Goal: Task Accomplishment & Management: Complete application form

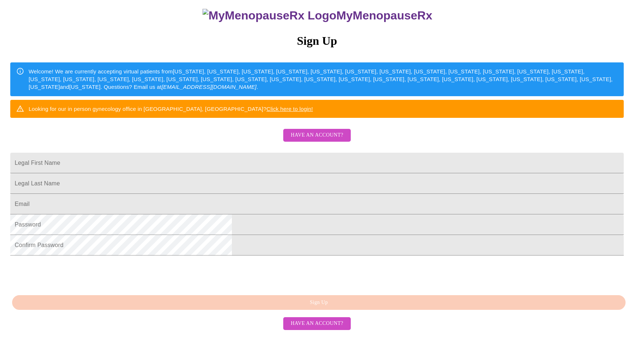
scroll to position [125, 0]
click at [322, 328] on span "Have an account?" at bounding box center [317, 323] width 52 height 9
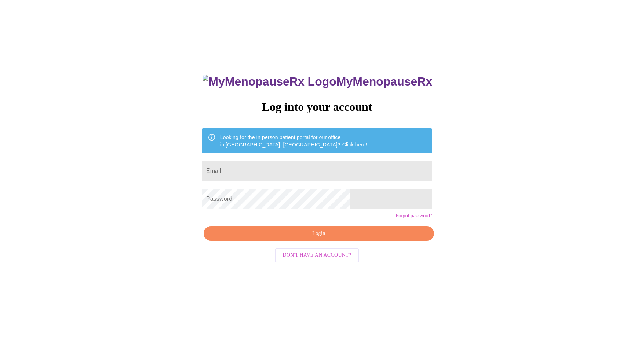
click at [304, 172] on input "Email" at bounding box center [317, 171] width 231 height 21
click at [406, 192] on div "MyMenopauseRx Log into your account Looking for the in person patient portal fo…" at bounding box center [317, 197] width 629 height 405
click at [304, 161] on input "Email" at bounding box center [317, 171] width 231 height 21
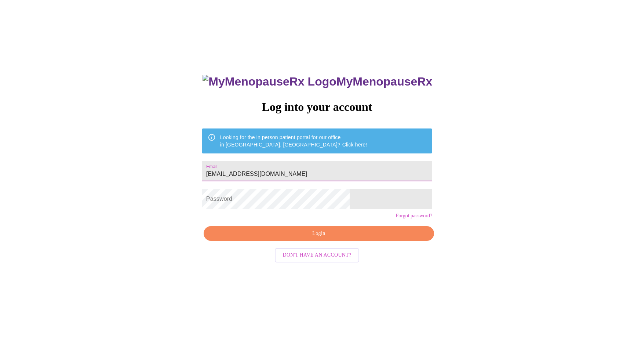
type input "[EMAIL_ADDRESS][DOMAIN_NAME]"
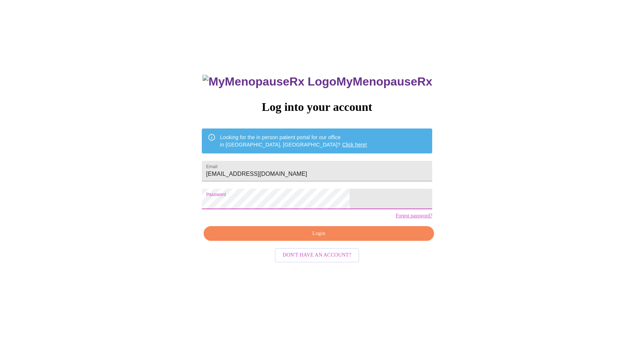
click at [306, 238] on span "Login" at bounding box center [319, 233] width 214 height 9
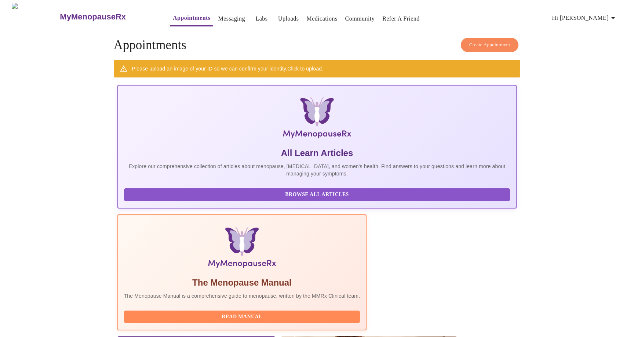
click at [309, 66] on link "Click to upload." at bounding box center [305, 69] width 36 height 6
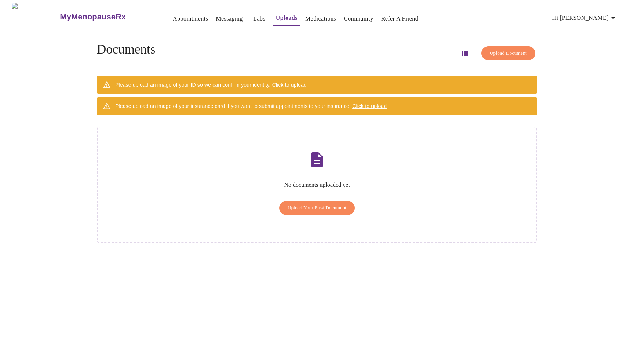
click at [300, 204] on span "Upload Your First Document" at bounding box center [317, 208] width 59 height 8
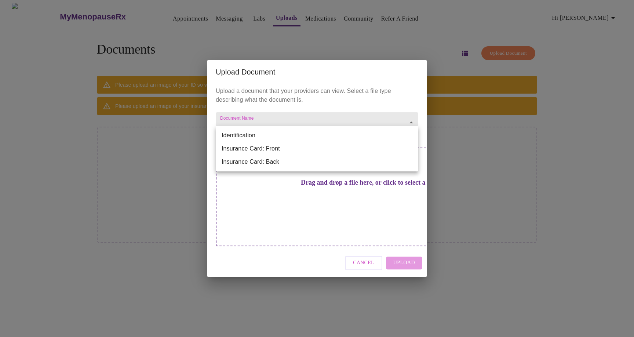
click at [416, 137] on body "MyMenopauseRx Appointments Messaging Labs Uploads Medications Community Refer a…" at bounding box center [317, 171] width 629 height 337
click at [355, 132] on li "Identification" at bounding box center [317, 135] width 203 height 13
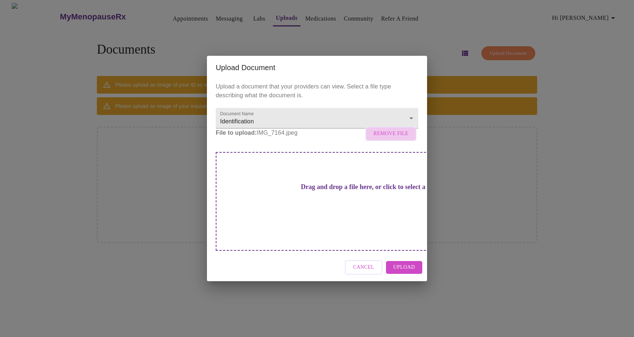
click at [395, 138] on span "Remove File" at bounding box center [391, 133] width 35 height 9
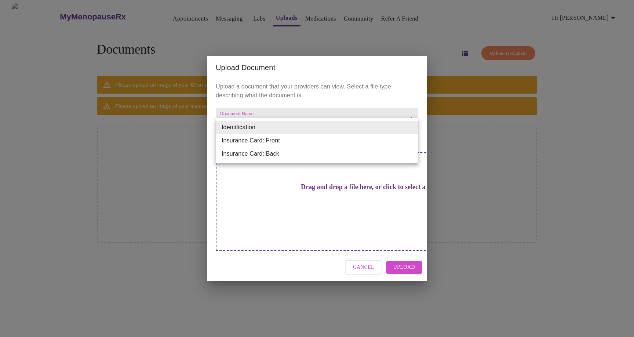
click at [413, 127] on body "MyMenopauseRx Appointments Messaging Labs Uploads Medications Community Refer a…" at bounding box center [317, 171] width 629 height 337
click at [333, 141] on li "Insurance Card: Front" at bounding box center [317, 140] width 203 height 13
type input "Insurance Card: Front"
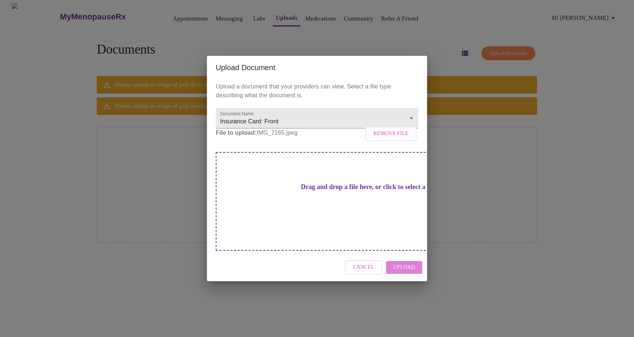
click at [413, 263] on span "Upload" at bounding box center [405, 267] width 22 height 9
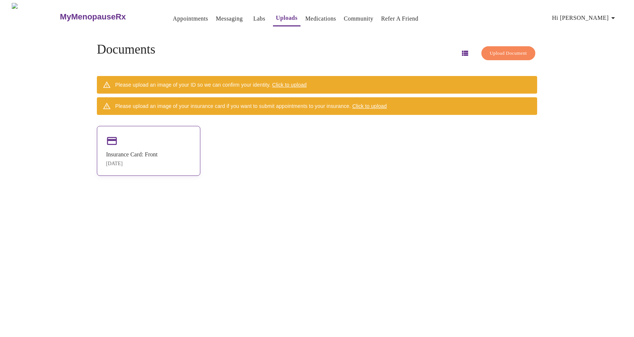
click at [180, 144] on div "Insurance Card: Front [DATE]" at bounding box center [149, 151] width 104 height 50
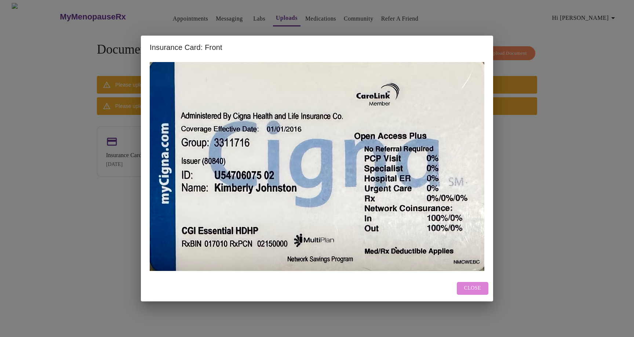
click at [470, 285] on span "Close" at bounding box center [472, 288] width 17 height 9
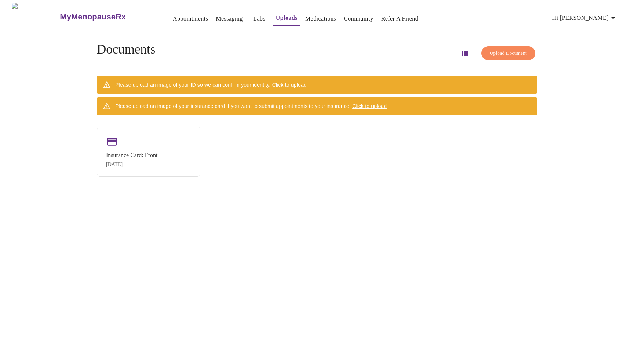
click at [378, 105] on span "Click to upload" at bounding box center [369, 106] width 35 height 6
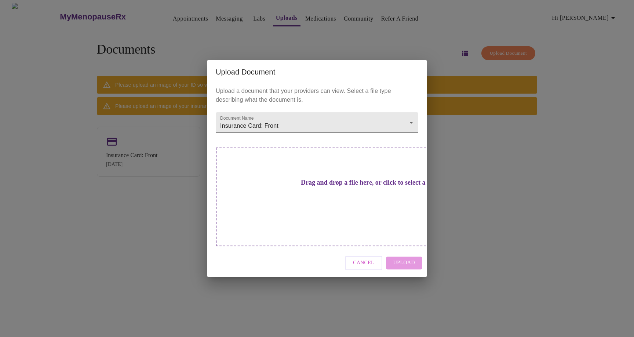
click at [409, 136] on body "MyMenopauseRx Appointments Messaging Labs Uploads Medications Community Refer a…" at bounding box center [317, 171] width 629 height 337
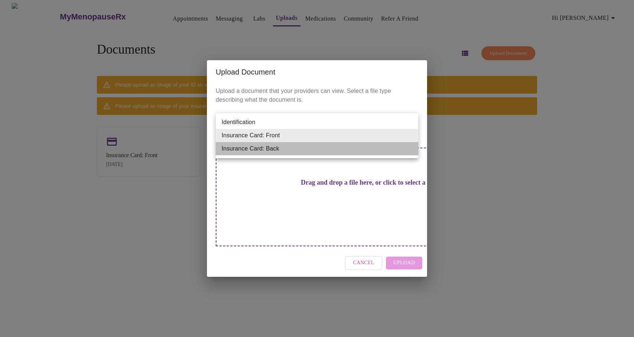
click at [337, 148] on li "Insurance Card: Back" at bounding box center [317, 148] width 203 height 13
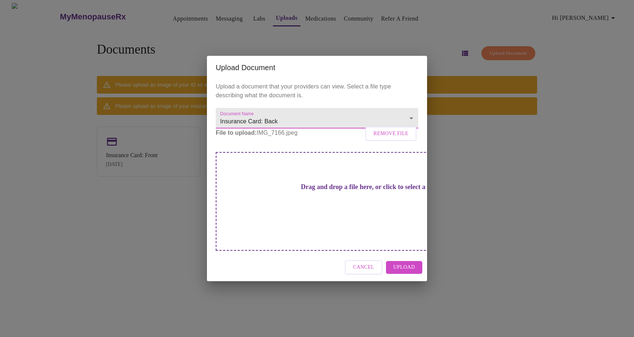
click at [398, 263] on span "Upload" at bounding box center [405, 267] width 22 height 9
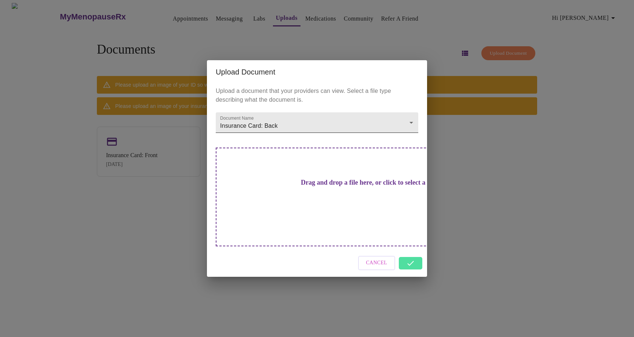
click at [412, 137] on body "MyMenopauseRx Appointments Messaging Labs Uploads Medications Community Refer a…" at bounding box center [317, 171] width 629 height 337
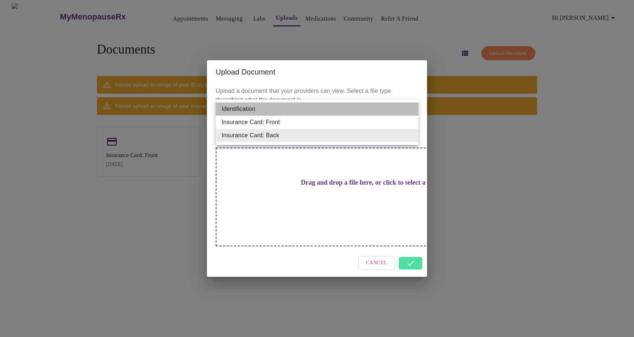
click at [316, 107] on li "Identification" at bounding box center [317, 108] width 203 height 13
type input "Identification"
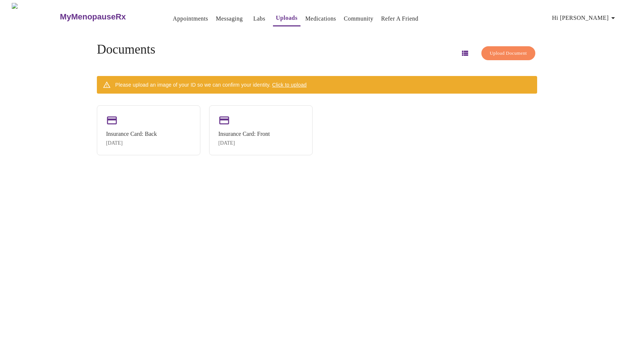
click at [300, 83] on span "Click to upload" at bounding box center [289, 85] width 35 height 6
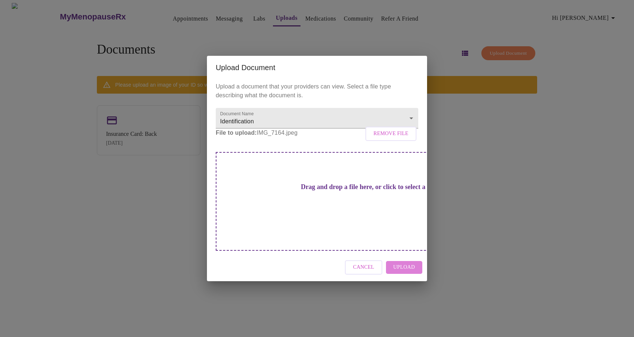
click at [421, 261] on button "Upload" at bounding box center [404, 267] width 36 height 13
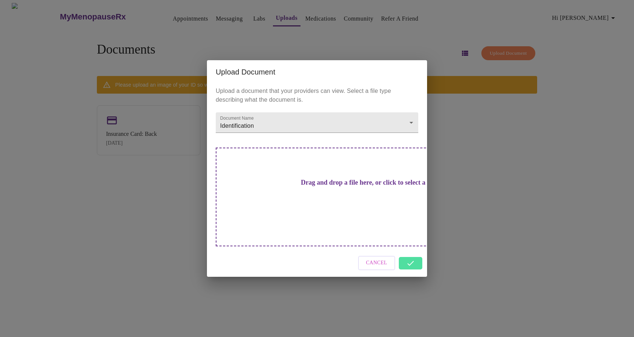
click at [146, 188] on div "Upload Document Upload a document that your providers can view. Select a file t…" at bounding box center [317, 168] width 634 height 337
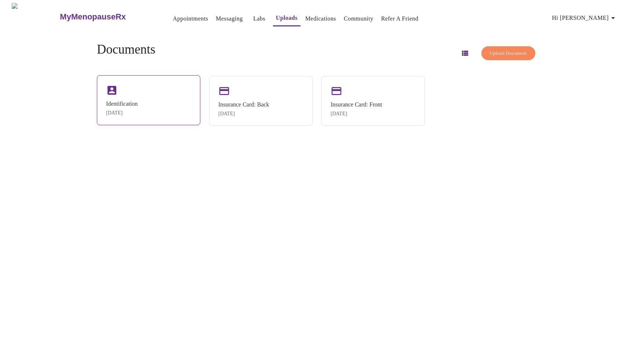
click at [155, 114] on div "Identification [DATE]" at bounding box center [149, 100] width 104 height 50
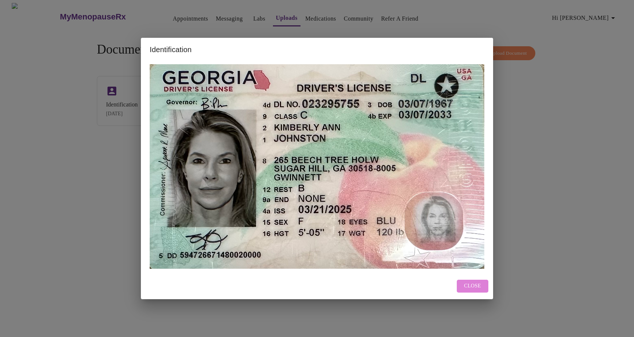
click at [468, 287] on span "Close" at bounding box center [472, 286] width 17 height 9
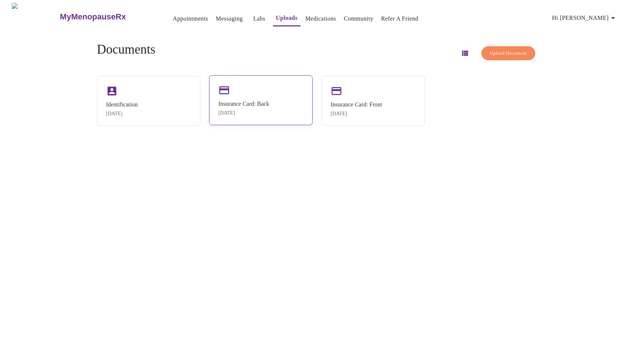
click at [249, 107] on div "Insurance Card: Back" at bounding box center [243, 104] width 51 height 7
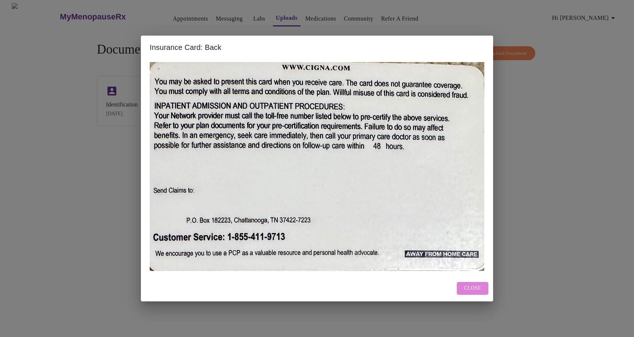
click at [467, 285] on span "Close" at bounding box center [472, 288] width 17 height 9
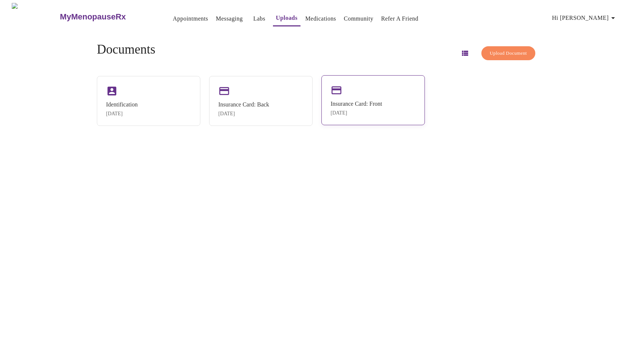
click at [341, 101] on div "Insurance Card: Front" at bounding box center [356, 104] width 51 height 7
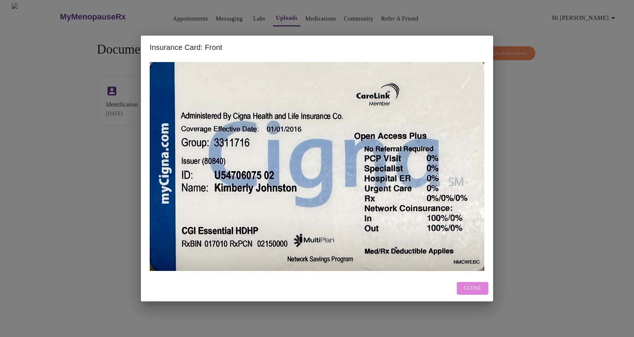
click at [479, 285] on span "Close" at bounding box center [472, 288] width 17 height 9
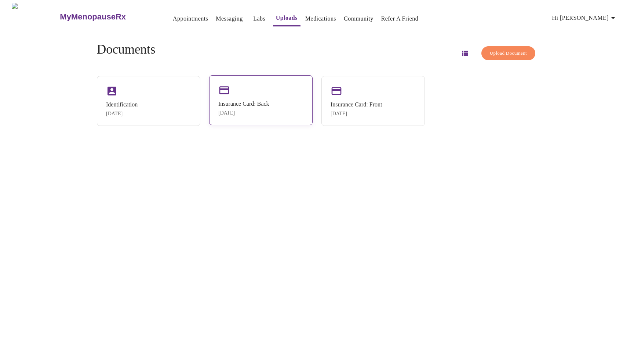
click at [278, 83] on div "Insurance Card: Back [DATE]" at bounding box center [261, 100] width 104 height 50
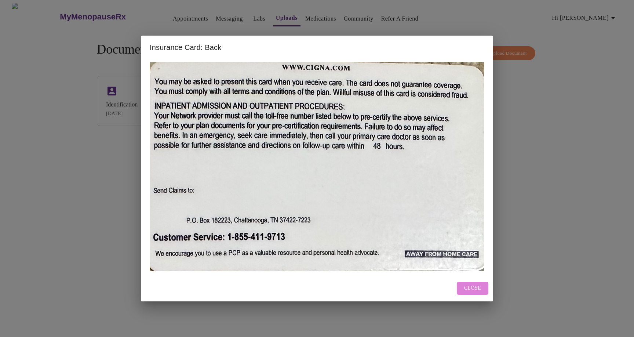
click at [468, 291] on span "Close" at bounding box center [472, 288] width 17 height 9
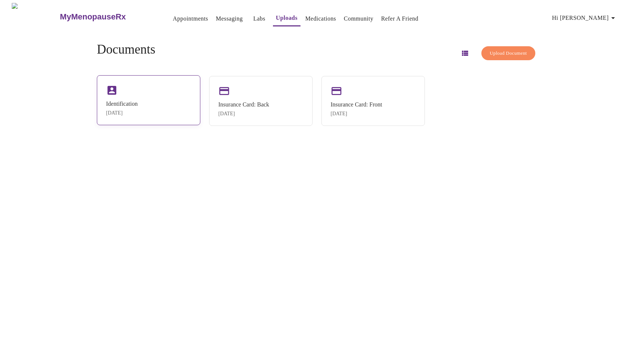
click at [189, 104] on div "Identification [DATE]" at bounding box center [149, 100] width 104 height 50
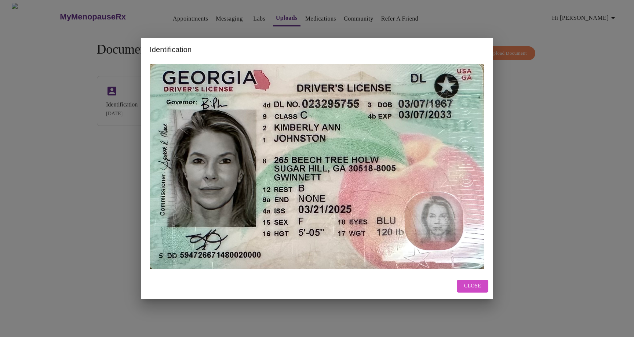
click at [129, 149] on div "Identification Close" at bounding box center [317, 168] width 634 height 337
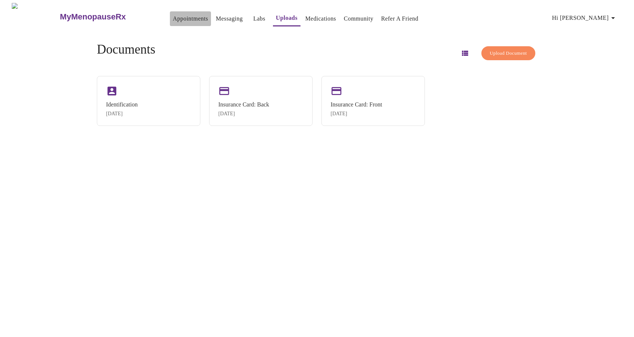
click at [184, 17] on link "Appointments" at bounding box center [190, 19] width 35 height 10
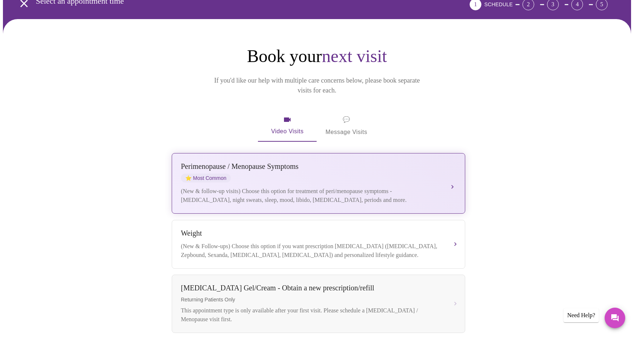
scroll to position [41, 0]
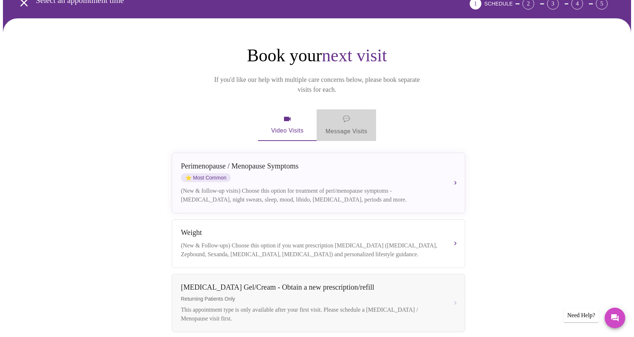
click at [354, 114] on span "💬 Message Visits" at bounding box center [347, 125] width 42 height 23
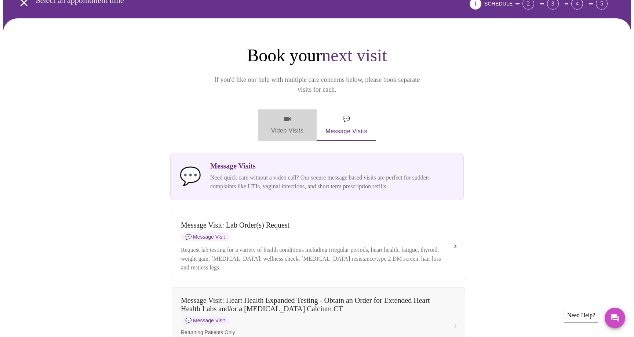
click at [272, 115] on span "Video Visits" at bounding box center [287, 125] width 41 height 21
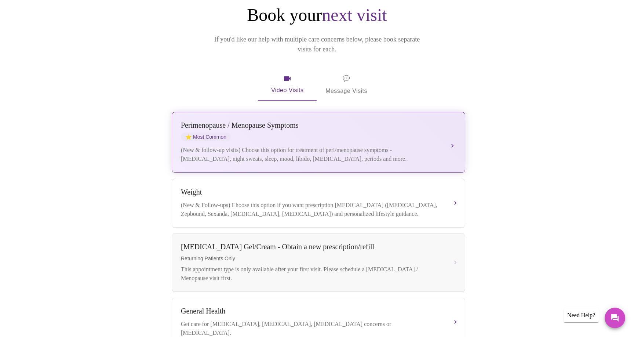
scroll to position [82, 0]
click at [452, 133] on button "[MEDICAL_DATA] / Menopause Symptoms ⭐ Most Common (New & follow-up visits) Choo…" at bounding box center [319, 142] width 294 height 61
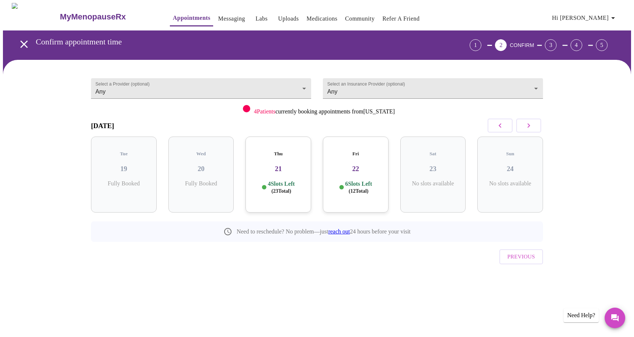
click at [298, 187] on div "4 Slots Left ( 23 Total)" at bounding box center [278, 187] width 54 height 14
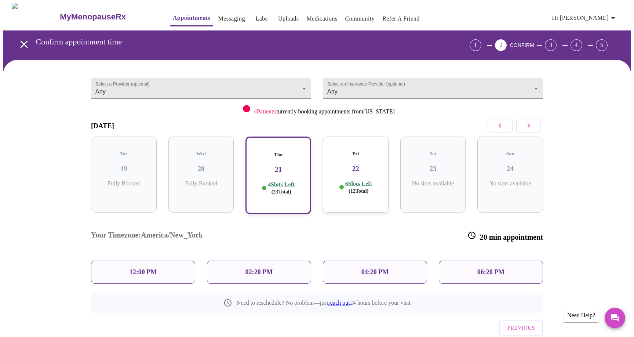
click at [285, 261] on div "02:20 PM" at bounding box center [259, 272] width 104 height 23
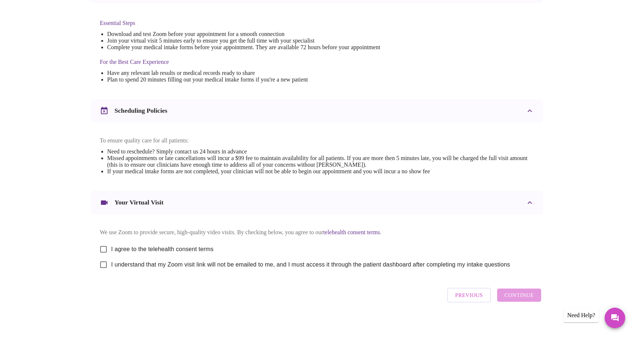
scroll to position [184, 0]
click at [108, 252] on input "I agree to the telehealth consent terms" at bounding box center [103, 247] width 15 height 15
checkbox input "true"
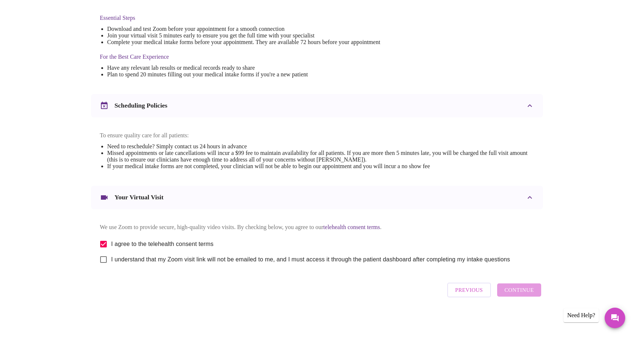
scroll to position [195, 0]
click at [104, 258] on input "I understand that my Zoom visit link will not be emailed to me, and I must acce…" at bounding box center [103, 259] width 15 height 15
checkbox input "true"
click at [528, 291] on span "Continue" at bounding box center [519, 290] width 29 height 10
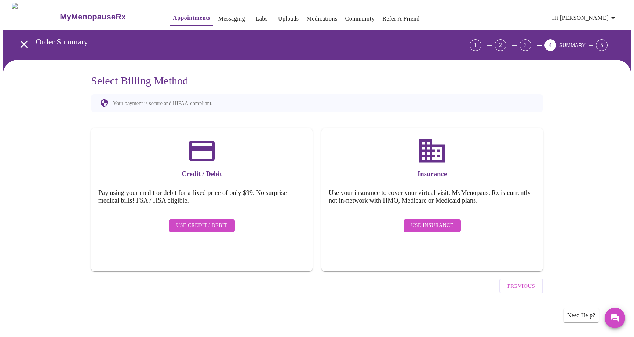
scroll to position [0, 0]
click at [430, 221] on span "Use Insurance" at bounding box center [432, 225] width 42 height 9
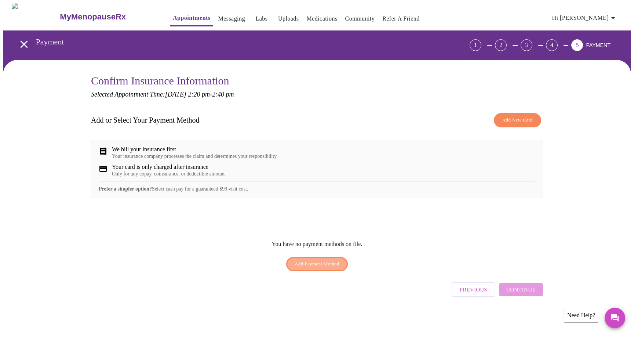
click at [343, 269] on button "Add Payment Method" at bounding box center [317, 264] width 62 height 14
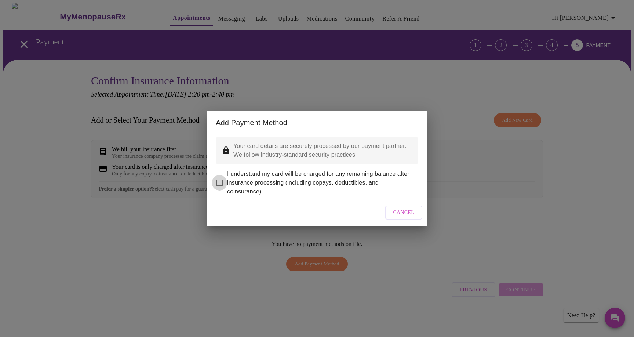
click at [220, 178] on input "I understand my card will be charged for any remaining balance after insurance …" at bounding box center [219, 182] width 15 height 15
checkbox input "true"
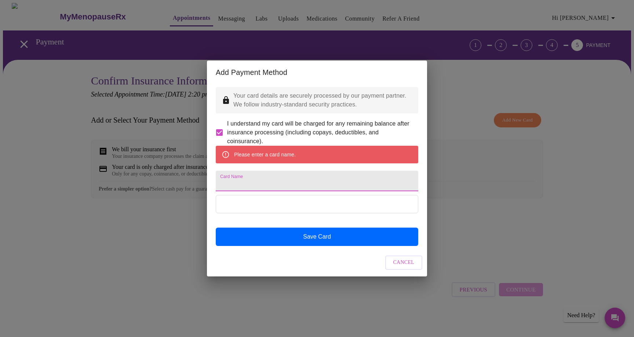
click at [264, 182] on input "Card Name" at bounding box center [317, 181] width 203 height 21
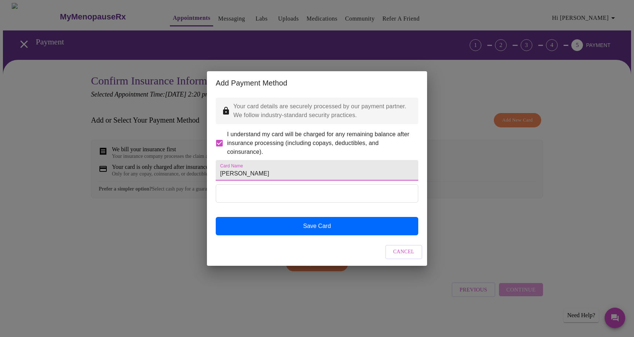
type input "[PERSON_NAME]"
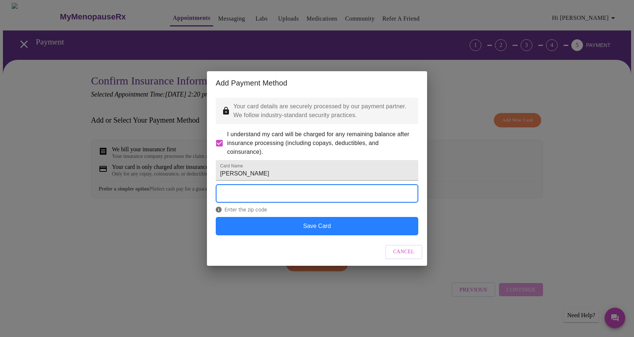
click at [304, 235] on button "Save Card" at bounding box center [317, 226] width 203 height 18
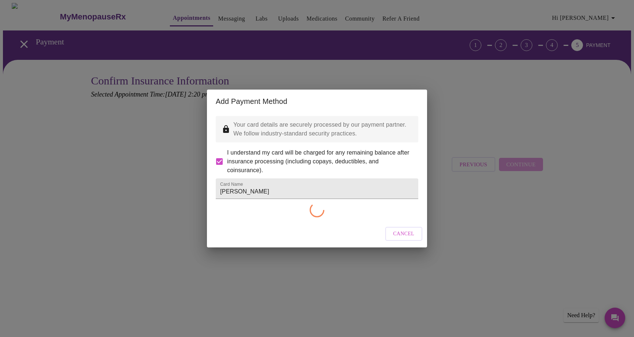
checkbox input "false"
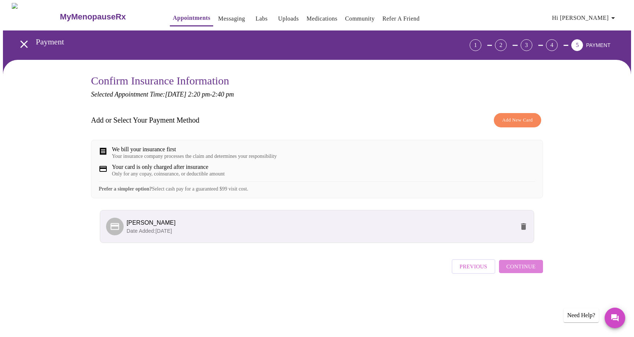
click at [527, 271] on span "Continue" at bounding box center [521, 267] width 29 height 10
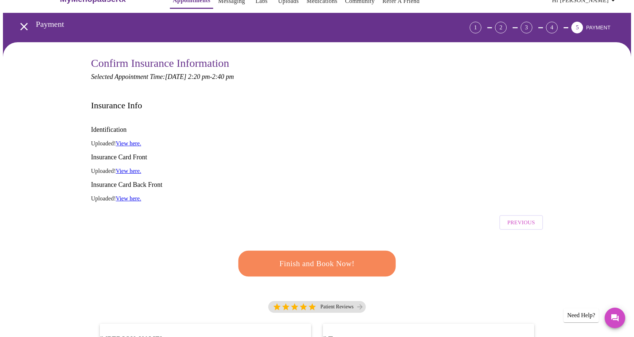
scroll to position [20, 0]
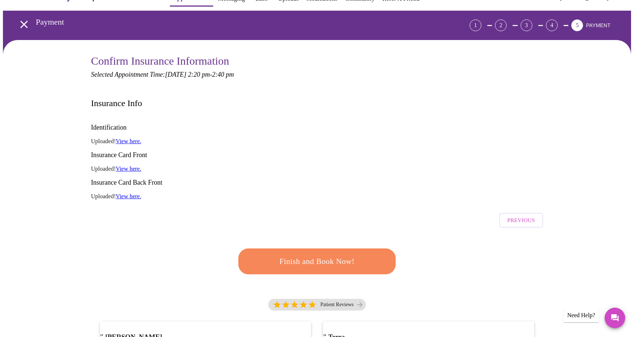
click at [128, 138] on link "View here." at bounding box center [128, 141] width 25 height 6
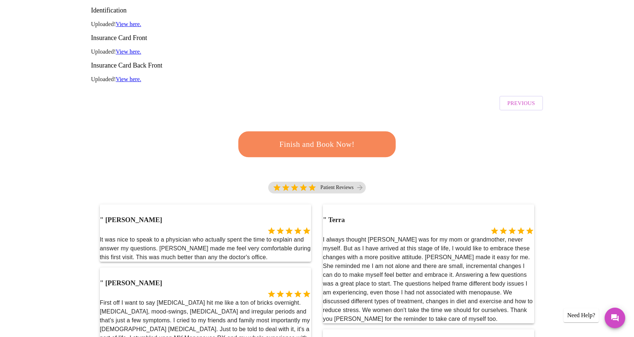
scroll to position [139, 0]
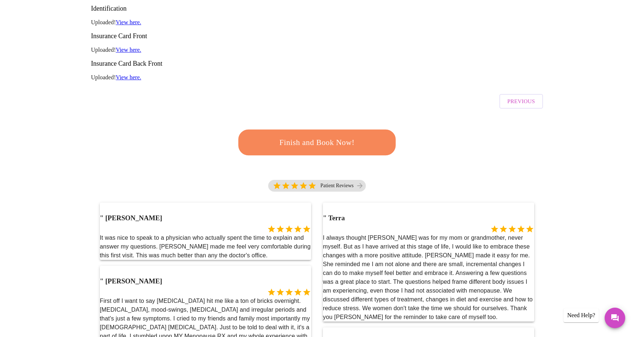
click at [296, 135] on span "Finish and Book Now!" at bounding box center [317, 142] width 142 height 14
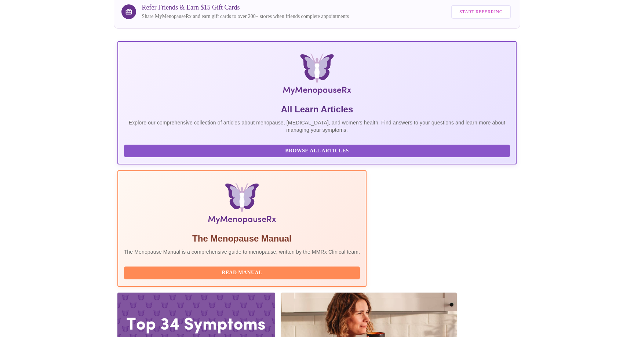
scroll to position [64, 0]
click at [275, 293] on div at bounding box center [196, 337] width 158 height 89
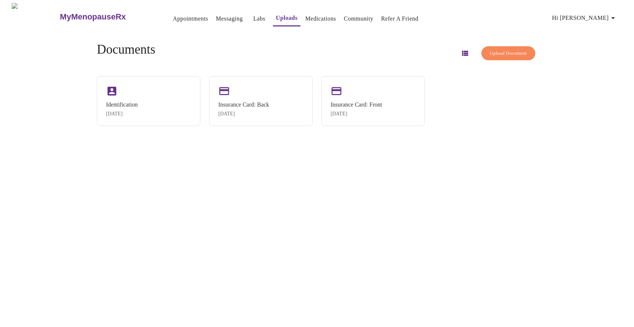
click at [128, 109] on div "Identification Aug 19, 2025" at bounding box center [122, 108] width 32 height 15
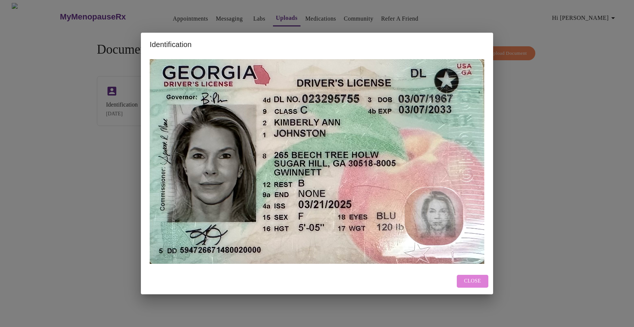
click at [468, 281] on span "Close" at bounding box center [472, 280] width 17 height 9
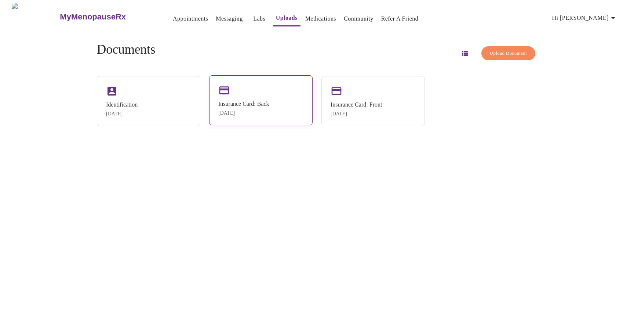
click at [242, 106] on div "Insurance Card: Back" at bounding box center [243, 104] width 51 height 7
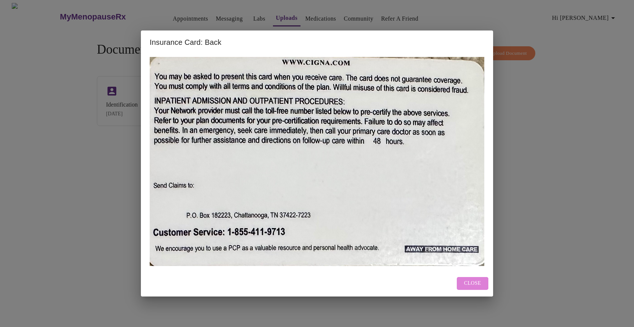
click at [466, 283] on span "Close" at bounding box center [472, 283] width 17 height 9
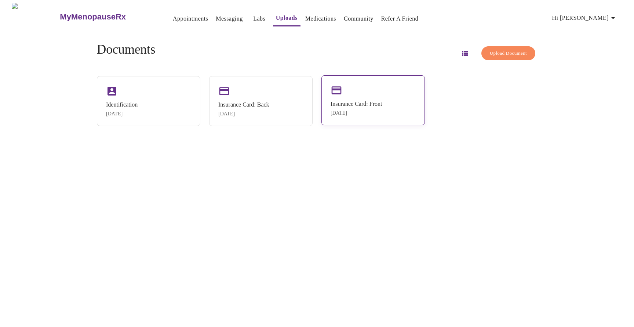
click at [345, 97] on div "Insurance Card: Front [DATE]" at bounding box center [374, 100] width 104 height 50
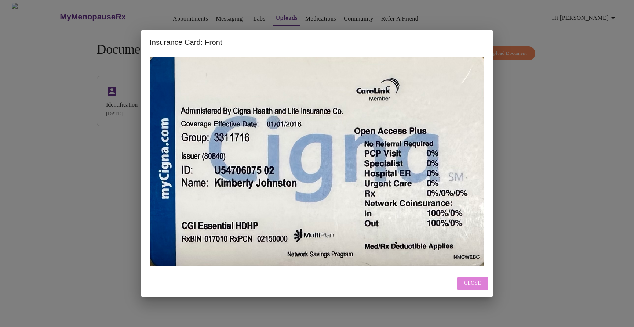
click at [466, 279] on span "Close" at bounding box center [472, 283] width 17 height 9
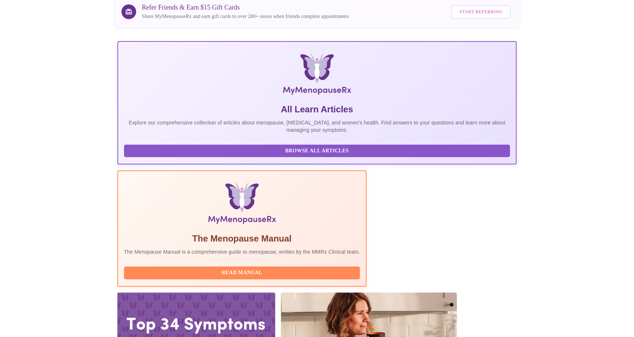
scroll to position [64, 0]
click at [275, 293] on div at bounding box center [196, 337] width 158 height 89
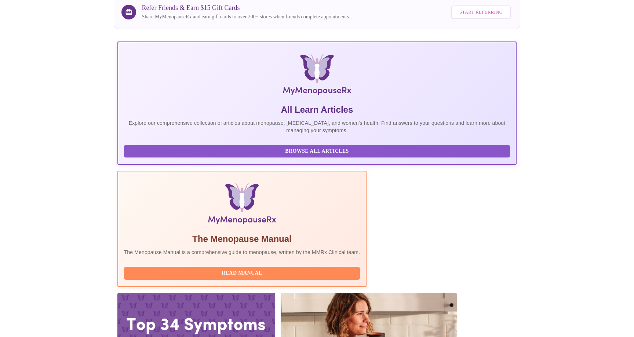
click at [310, 269] on span "Read Manual" at bounding box center [242, 273] width 222 height 9
drag, startPoint x: 206, startPoint y: 235, endPoint x: 250, endPoint y: 236, distance: 44.1
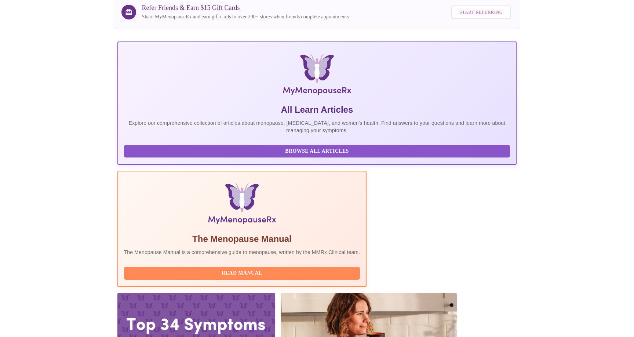
copy h3 "DNP, WHNP-BC"
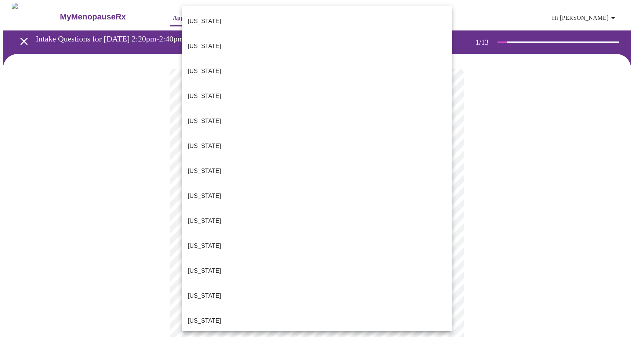
click at [443, 160] on body "MyMenopauseRx Appointments Messaging Labs Uploads Medications Community Refer a…" at bounding box center [317, 340] width 629 height 674
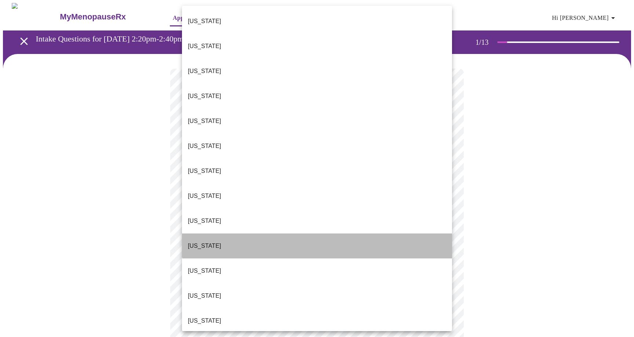
click at [329, 233] on li "[US_STATE]" at bounding box center [317, 245] width 270 height 25
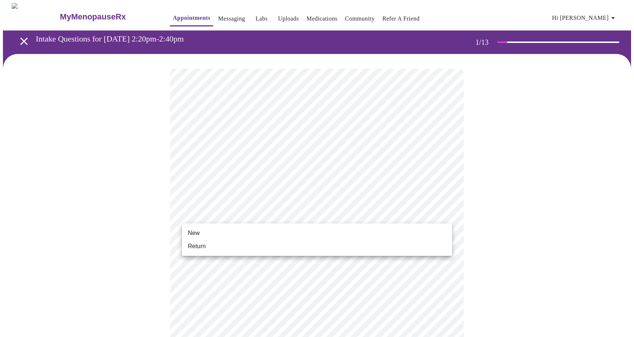
click at [450, 214] on body "MyMenopauseRx Appointments Messaging Labs Uploads Medications Community Refer a…" at bounding box center [317, 338] width 629 height 670
click at [325, 231] on li "New" at bounding box center [317, 233] width 270 height 13
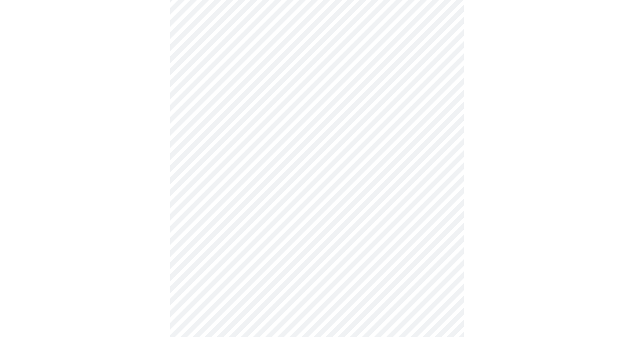
scroll to position [304, 0]
click at [443, 257] on body "MyMenopauseRx Appointments Messaging Labs Uploads Medications Community Refer a…" at bounding box center [317, 29] width 629 height 660
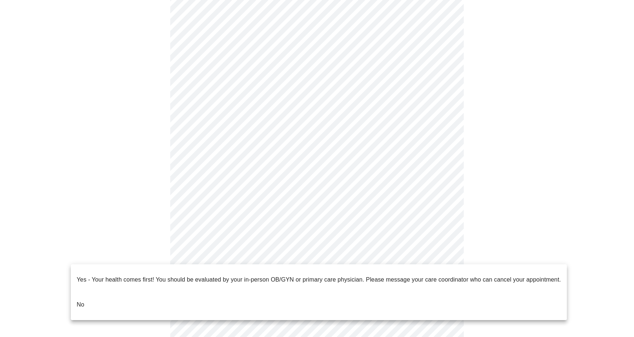
click at [458, 239] on div at bounding box center [317, 168] width 634 height 337
click at [379, 257] on body "MyMenopauseRx Appointments Messaging Labs Uploads Medications Community Refer a…" at bounding box center [317, 29] width 629 height 660
click at [76, 292] on li "No" at bounding box center [319, 304] width 496 height 25
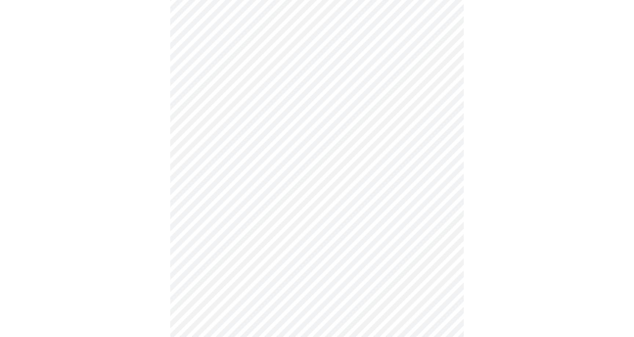
scroll to position [0, 0]
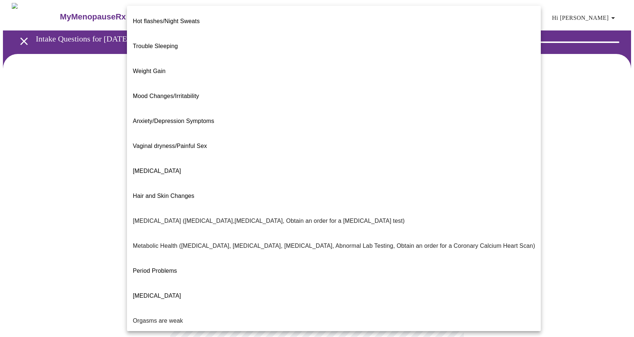
click at [444, 151] on body "MyMenopauseRx Appointments Messaging Labs Uploads Medications Community Refer a…" at bounding box center [317, 223] width 629 height 440
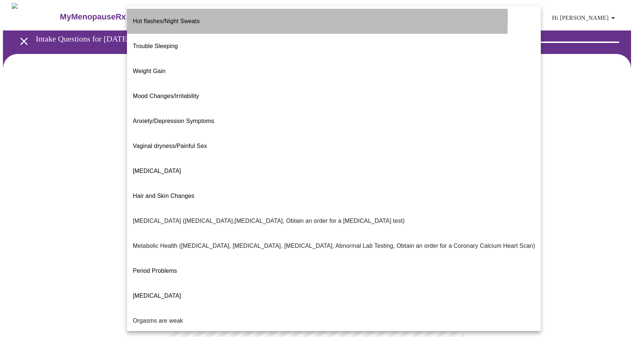
click at [185, 18] on span "Hot flashes/Night Sweats" at bounding box center [166, 21] width 67 height 6
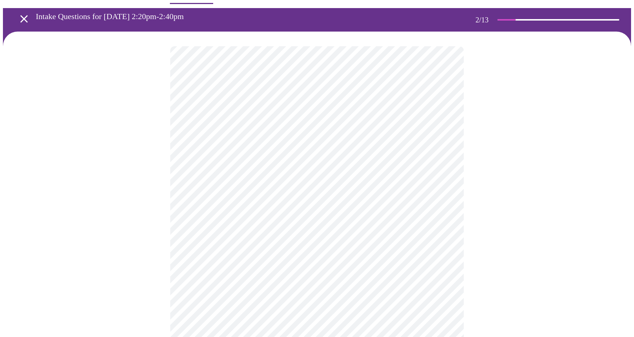
scroll to position [23, 0]
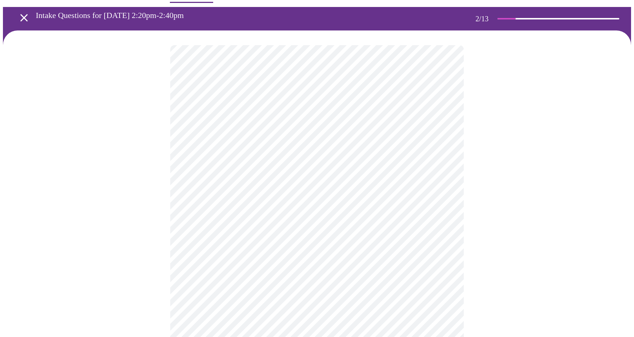
click at [447, 200] on body "MyMenopauseRx Appointments Messaging Labs Uploads Medications Community Refer a…" at bounding box center [317, 197] width 629 height 436
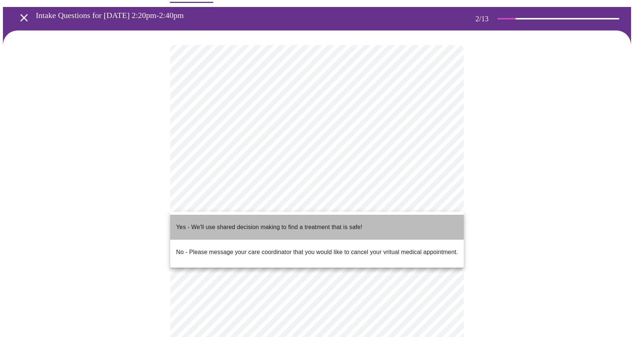
click at [179, 223] on p "Yes - We'll use shared decision making to find a treatment that is safe!" at bounding box center [269, 227] width 186 height 9
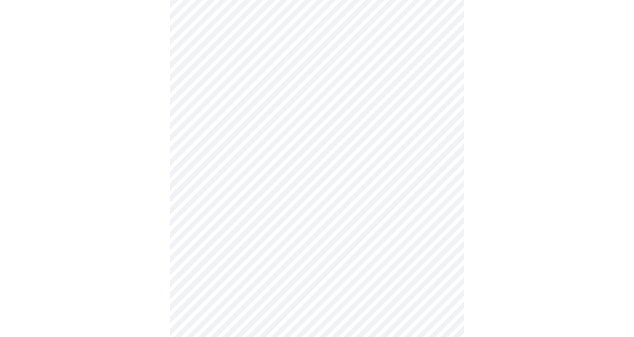
scroll to position [0, 0]
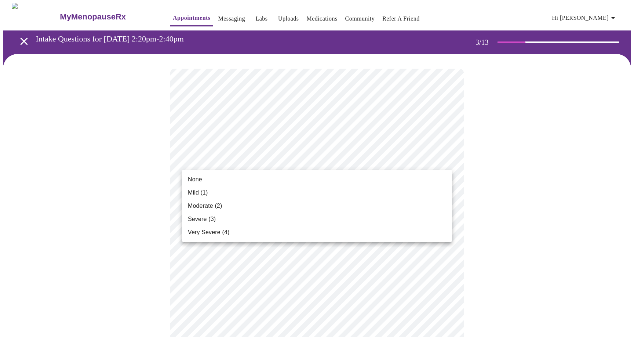
click at [240, 205] on li "Moderate (2)" at bounding box center [317, 205] width 270 height 13
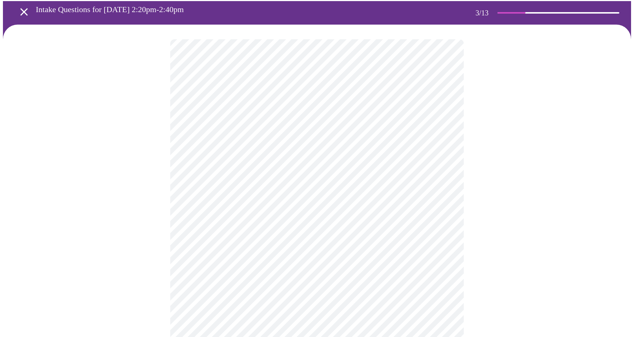
scroll to position [31, 0]
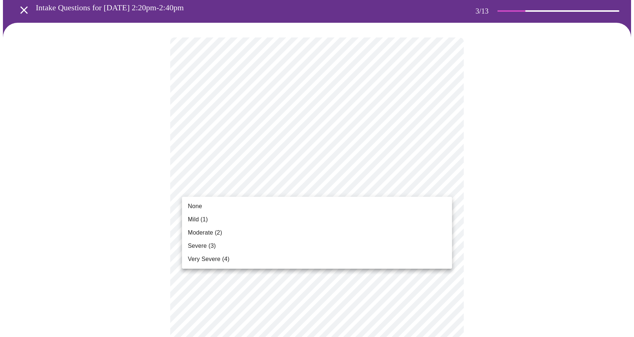
click at [271, 206] on li "None" at bounding box center [317, 206] width 270 height 13
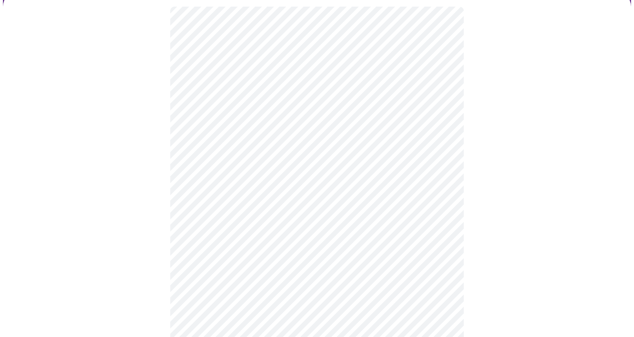
scroll to position [64, 0]
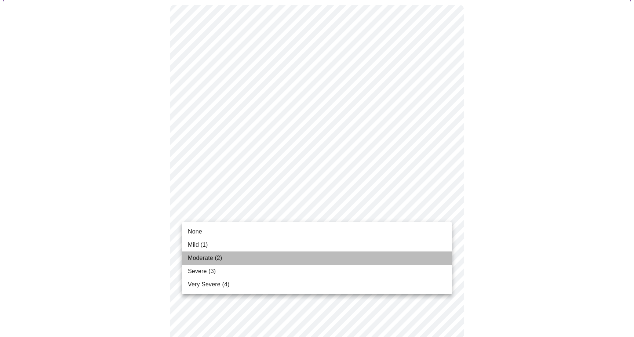
click at [258, 257] on li "Moderate (2)" at bounding box center [317, 257] width 270 height 13
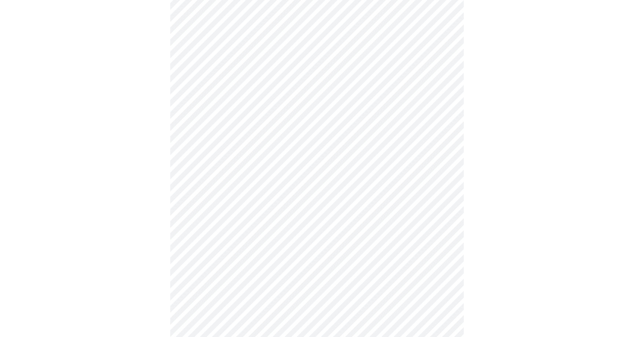
scroll to position [119, 0]
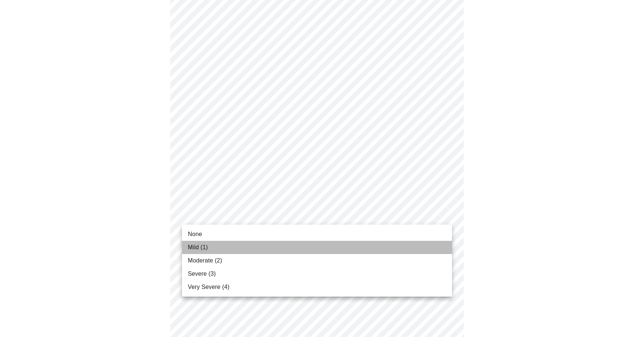
click at [331, 248] on li "Mild (1)" at bounding box center [317, 247] width 270 height 13
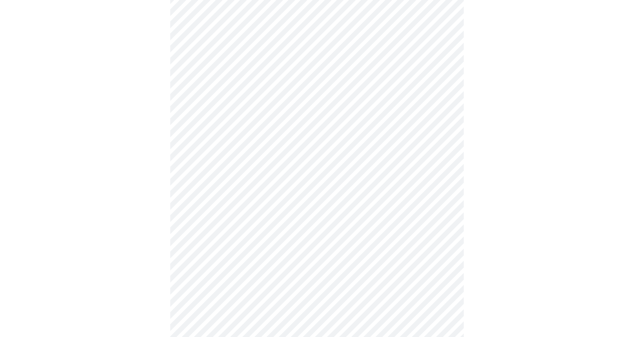
scroll to position [185, 0]
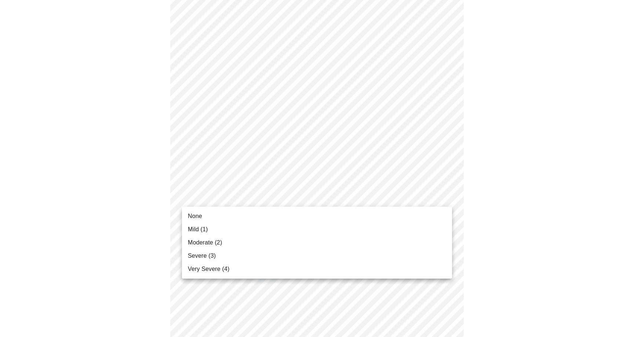
click at [449, 199] on body "MyMenopauseRx Appointments Messaging Labs Uploads Medications Community Refer a…" at bounding box center [317, 284] width 629 height 933
click at [350, 221] on li "None" at bounding box center [317, 216] width 270 height 13
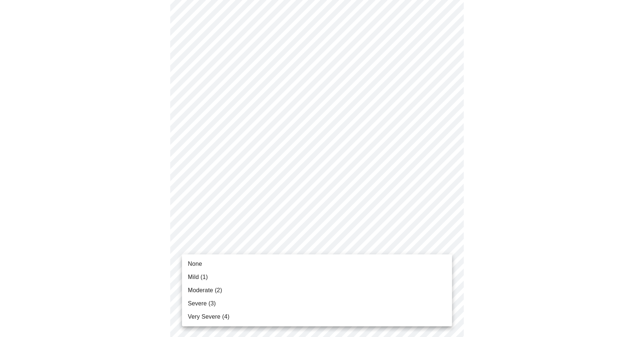
click at [443, 244] on body "MyMenopauseRx Appointments Messaging Labs Uploads Medications Community Refer a…" at bounding box center [317, 279] width 629 height 923
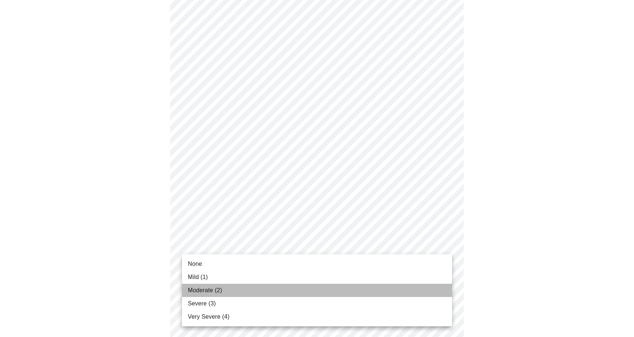
click at [254, 290] on li "Moderate (2)" at bounding box center [317, 290] width 270 height 13
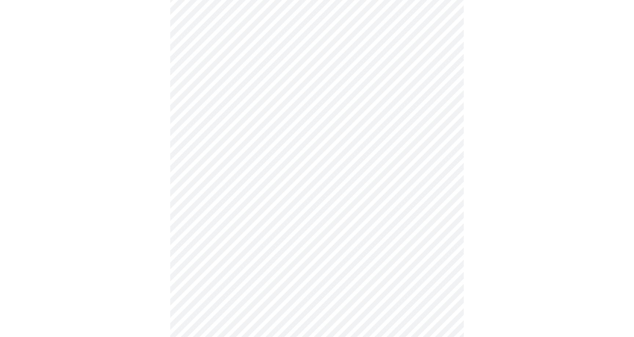
scroll to position [267, 0]
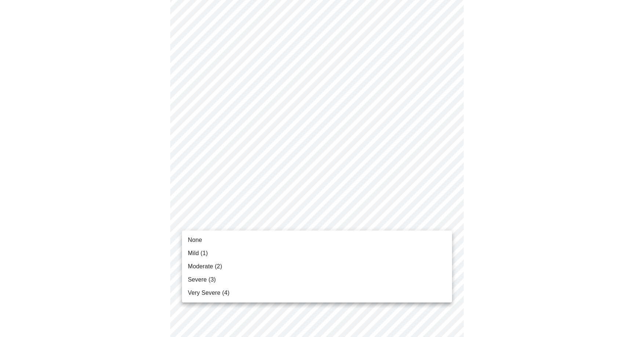
click at [448, 223] on body "MyMenopauseRx Appointments Messaging Labs Uploads Medications Community Refer a…" at bounding box center [317, 192] width 629 height 913
click at [341, 272] on li "Moderate (2)" at bounding box center [317, 266] width 270 height 13
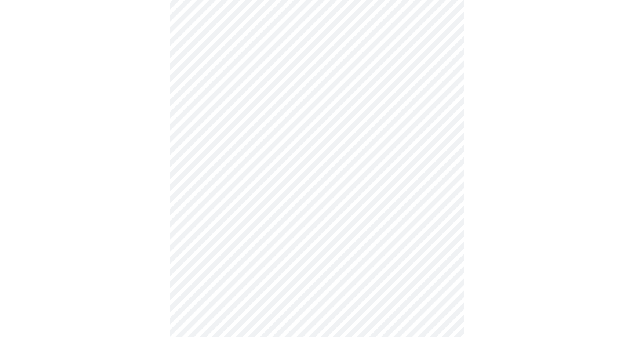
scroll to position [323, 0]
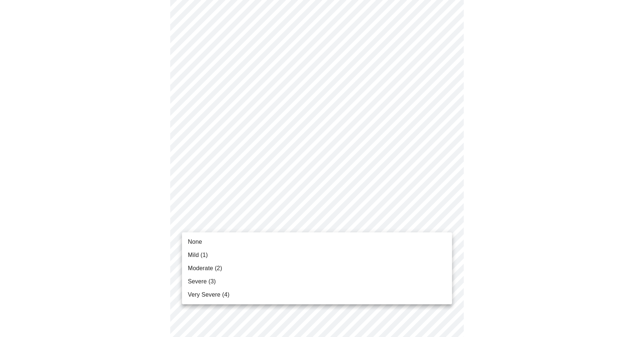
click at [444, 225] on body "MyMenopauseRx Appointments Messaging Labs Uploads Medications Community Refer a…" at bounding box center [317, 131] width 629 height 903
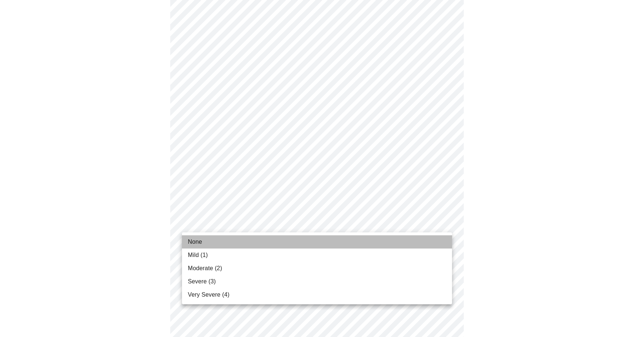
click at [256, 246] on li "None" at bounding box center [317, 241] width 270 height 13
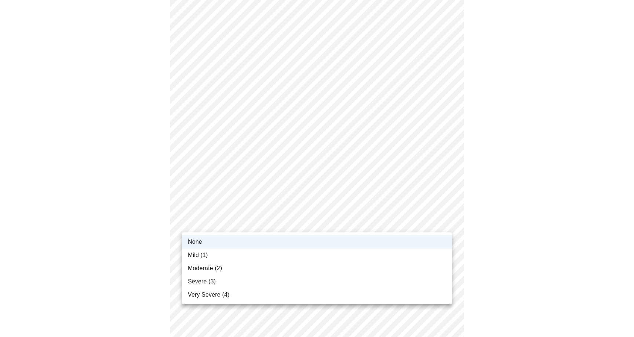
click at [445, 222] on body "MyMenopauseRx Appointments Messaging Labs Uploads Medications Community Refer a…" at bounding box center [317, 126] width 629 height 893
click at [369, 238] on li "None" at bounding box center [317, 241] width 270 height 13
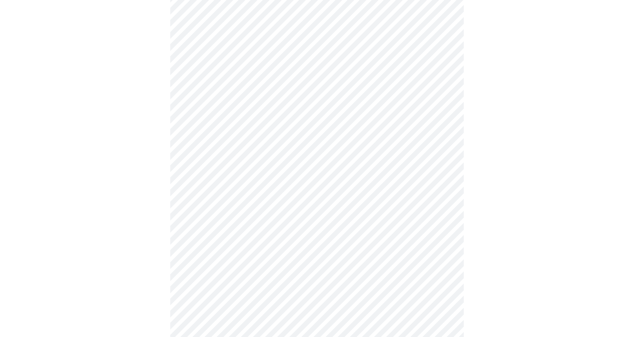
scroll to position [365, 0]
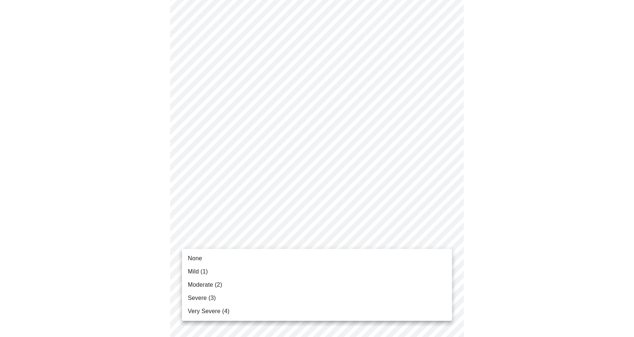
click at [445, 240] on body "MyMenopauseRx Appointments Messaging Labs Uploads Medications Community Refer a…" at bounding box center [317, 84] width 629 height 893
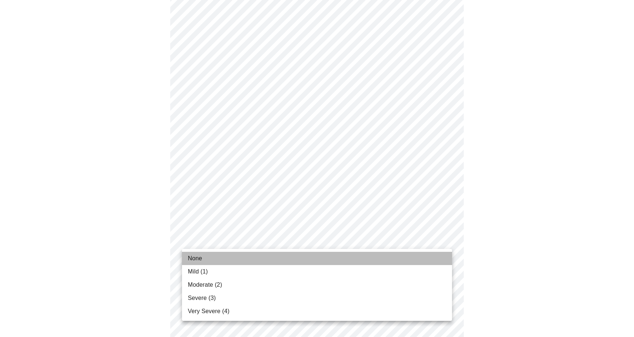
click at [290, 260] on li "None" at bounding box center [317, 258] width 270 height 13
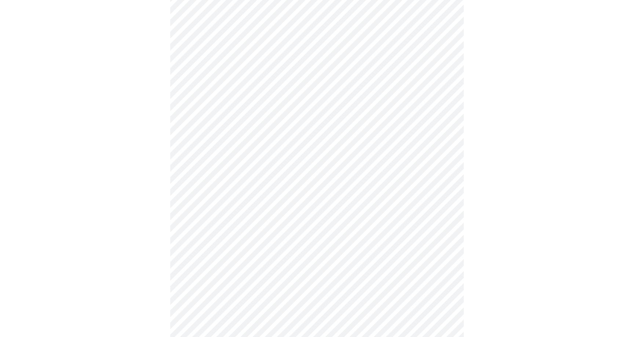
scroll to position [446, 0]
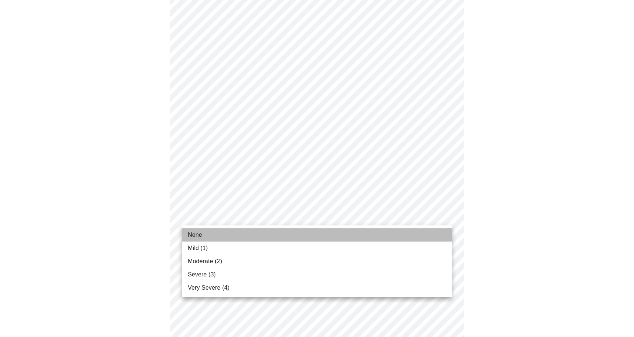
click at [308, 239] on li "None" at bounding box center [317, 234] width 270 height 13
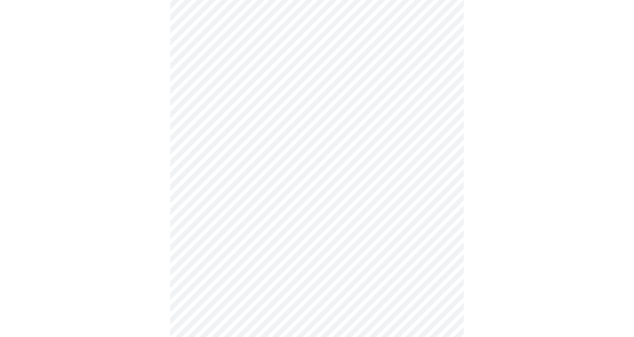
scroll to position [478, 0]
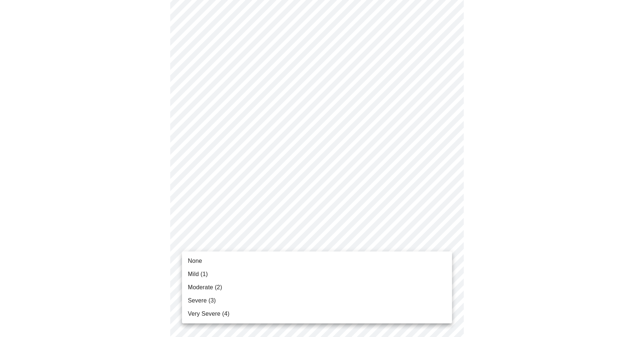
click at [249, 289] on li "Moderate (2)" at bounding box center [317, 287] width 270 height 13
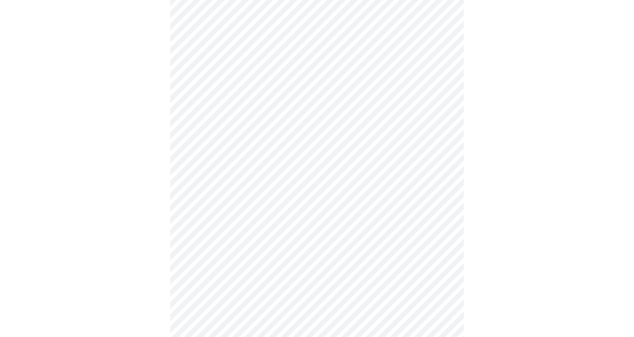
scroll to position [217, 0]
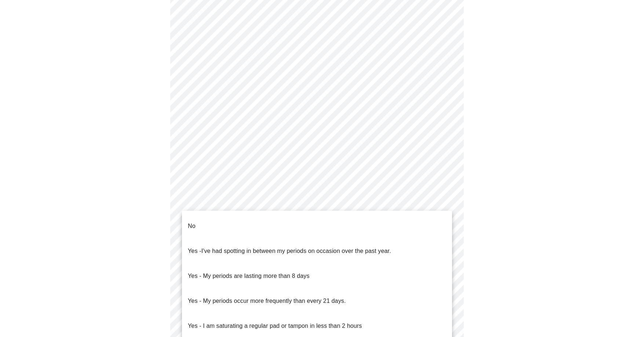
click at [446, 217] on body "MyMenopauseRx Appointments Messaging Labs Uploads Medications Community Refer a…" at bounding box center [317, 140] width 629 height 709
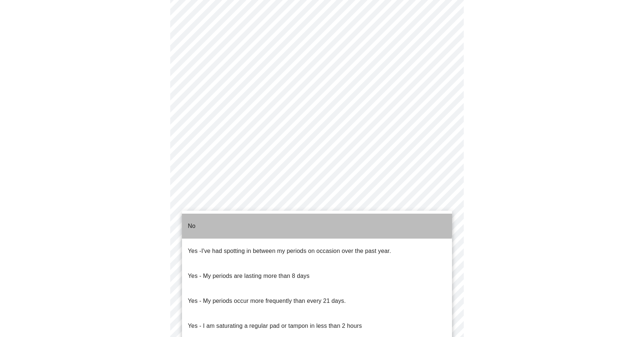
click at [303, 222] on li "No" at bounding box center [317, 226] width 270 height 25
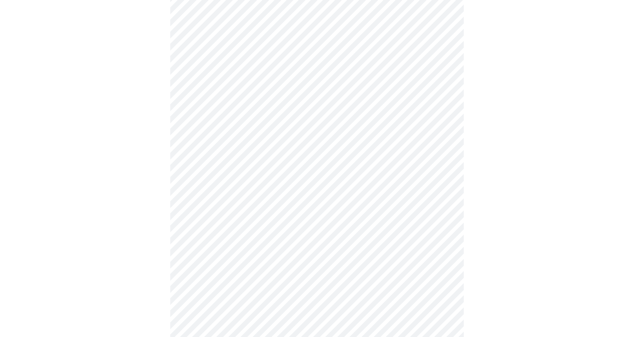
scroll to position [292, 0]
click at [445, 198] on body "MyMenopauseRx Appointments Messaging Labs Uploads Medications Community Refer a…" at bounding box center [317, 63] width 629 height 705
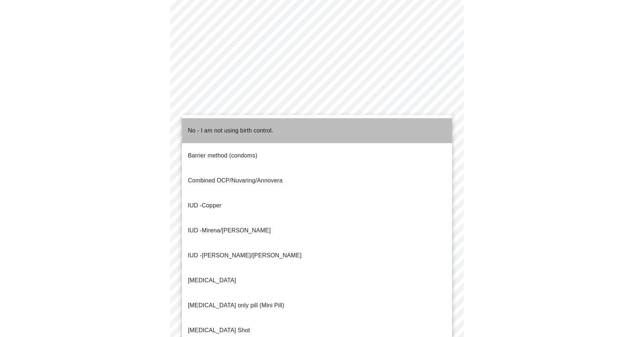
click at [283, 126] on li "No - I am not using birth control." at bounding box center [317, 130] width 270 height 25
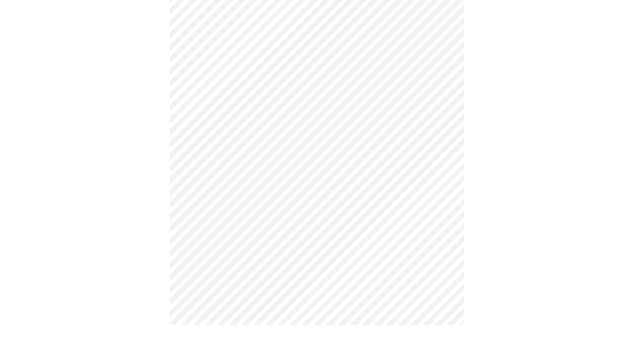
scroll to position [364, 0]
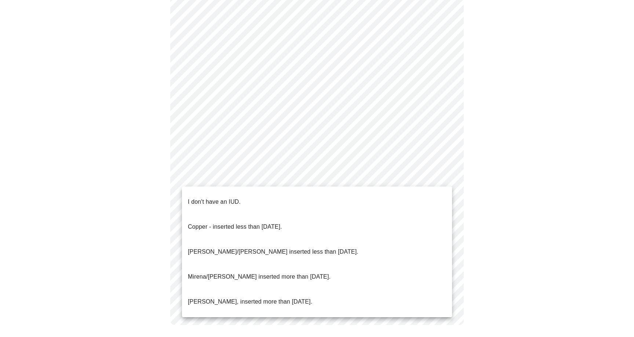
click at [293, 193] on li "I don't have an IUD." at bounding box center [317, 201] width 270 height 25
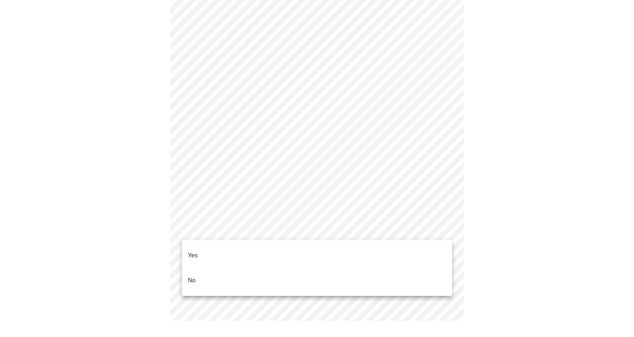
click at [198, 268] on li "No" at bounding box center [317, 280] width 270 height 25
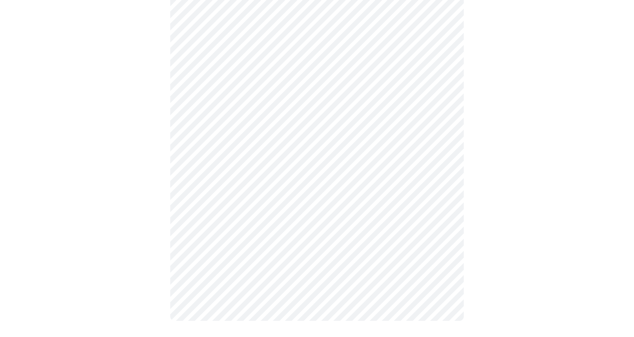
scroll to position [360, 0]
click at [482, 282] on div at bounding box center [317, 15] width 629 height 642
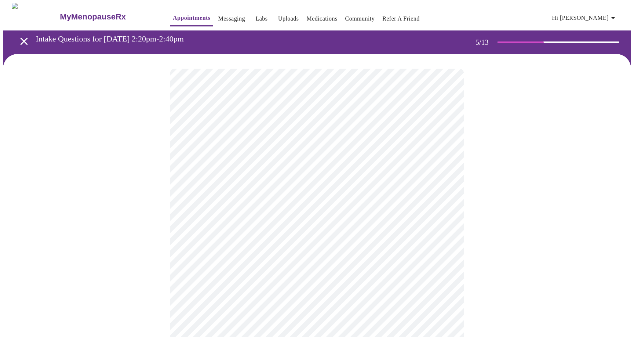
click at [446, 190] on body "MyMenopauseRx Appointments Messaging Labs Uploads Medications Community Refer a…" at bounding box center [317, 266] width 629 height 526
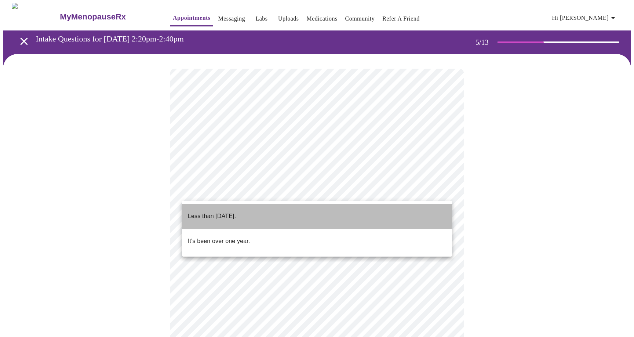
click at [236, 212] on p "Less than one year ago." at bounding box center [212, 216] width 48 height 9
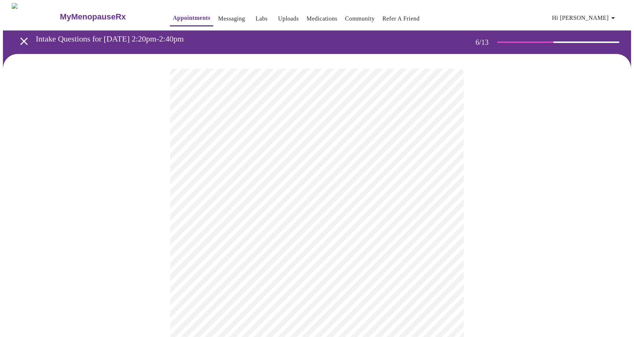
click at [210, 211] on body "MyMenopauseRx Appointments Messaging Labs Uploads Medications Community Refer a…" at bounding box center [317, 198] width 629 height 391
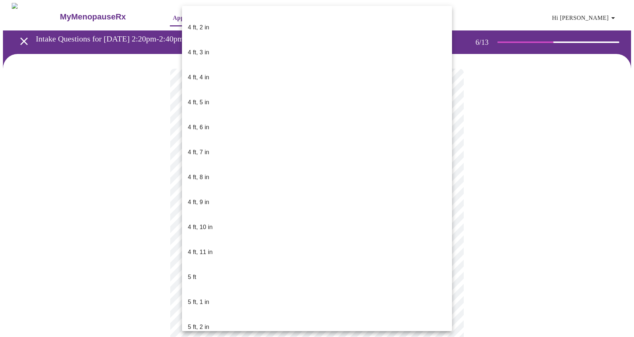
scroll to position [345, 0]
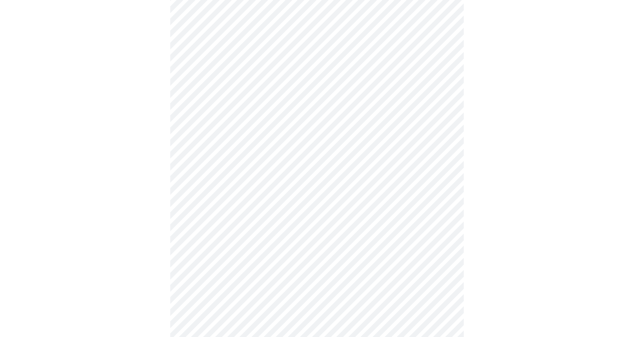
scroll to position [1788, 0]
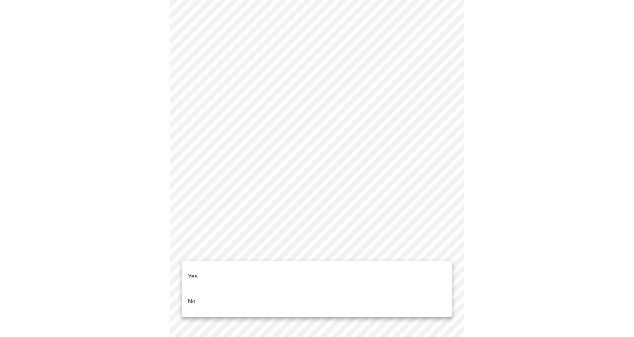
click at [235, 289] on li "No" at bounding box center [317, 301] width 270 height 25
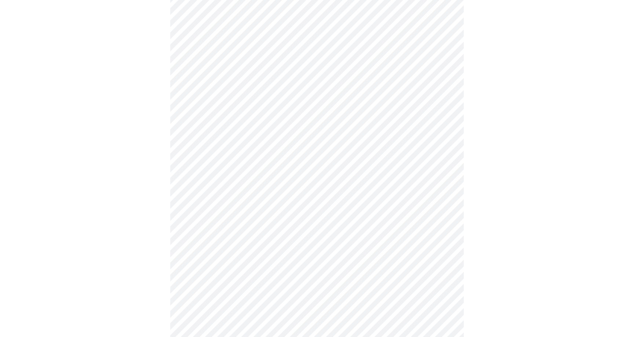
scroll to position [352, 0]
click at [448, 264] on body "MyMenopauseRx Appointments Messaging Labs Uploads Medications Community Refer a…" at bounding box center [317, 9] width 629 height 716
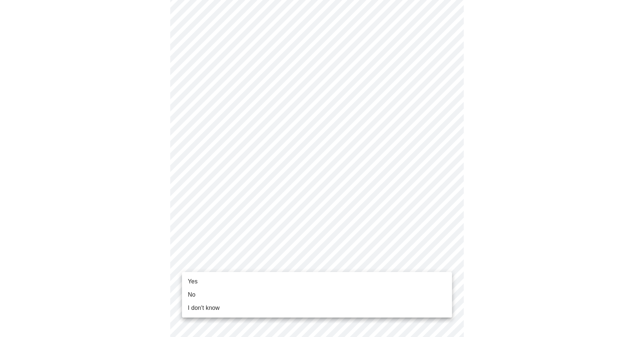
click at [271, 284] on li "Yes" at bounding box center [317, 281] width 270 height 13
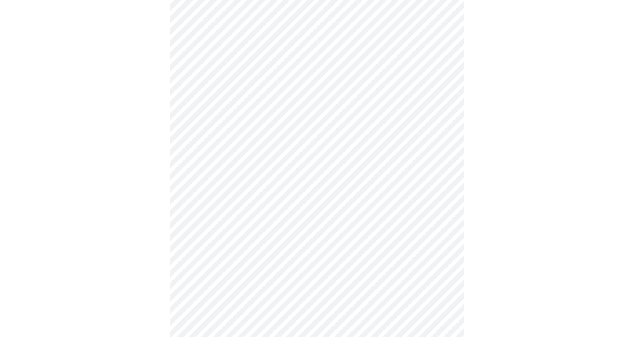
scroll to position [0, 0]
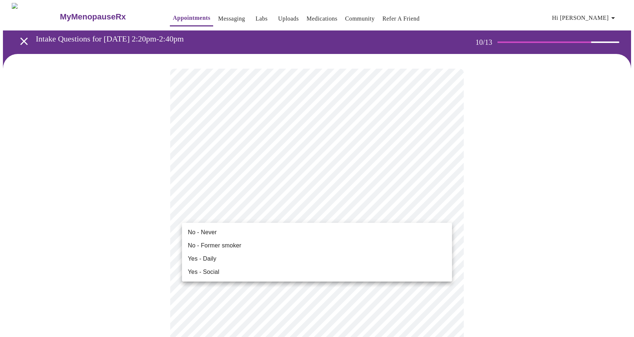
click at [237, 244] on span "No - Former smoker" at bounding box center [215, 245] width 54 height 9
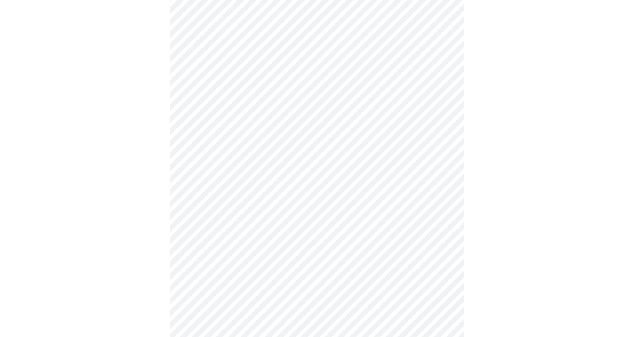
scroll to position [550, 0]
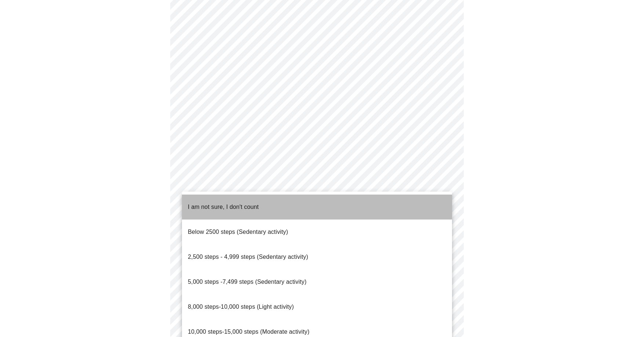
click at [253, 204] on span "I am not sure, I don't count" at bounding box center [223, 207] width 71 height 6
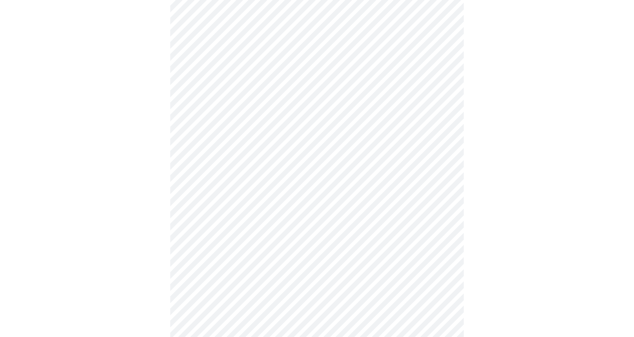
scroll to position [586, 0]
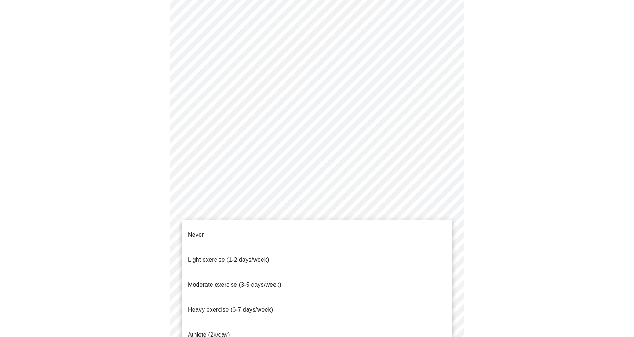
click at [269, 247] on li "Light exercise (1-2 days/week)" at bounding box center [317, 259] width 270 height 25
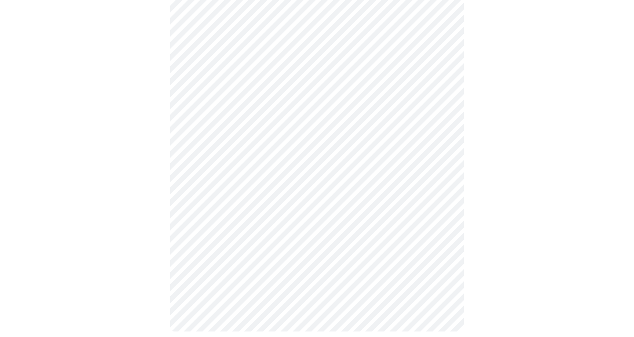
scroll to position [610, 0]
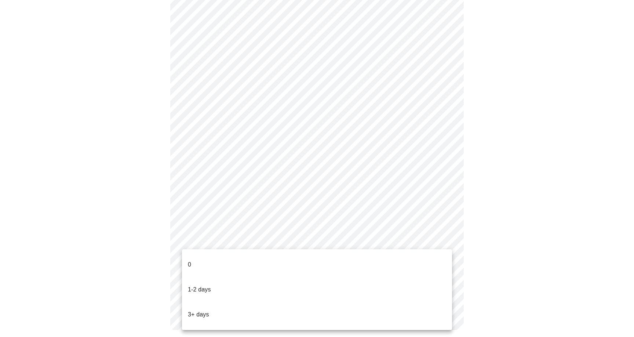
click at [310, 255] on li "0" at bounding box center [317, 264] width 270 height 25
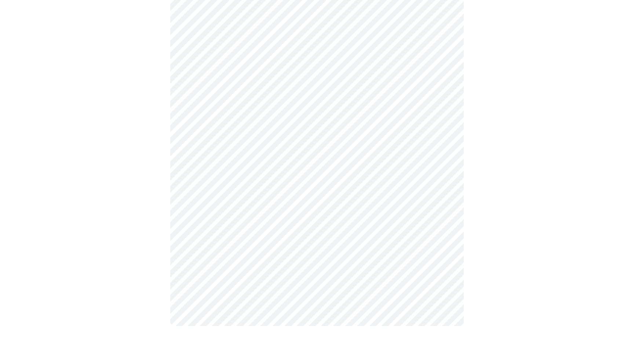
scroll to position [0, 0]
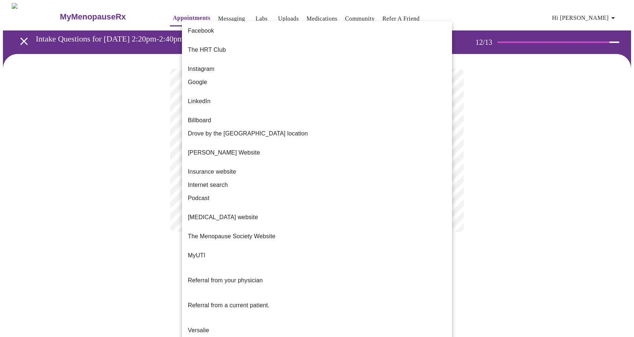
click at [445, 153] on body "MyMenopauseRx Appointments Messaging Labs Uploads Medications Community Refer a…" at bounding box center [317, 125] width 629 height 244
click at [369, 178] on li "Internet search" at bounding box center [317, 184] width 270 height 13
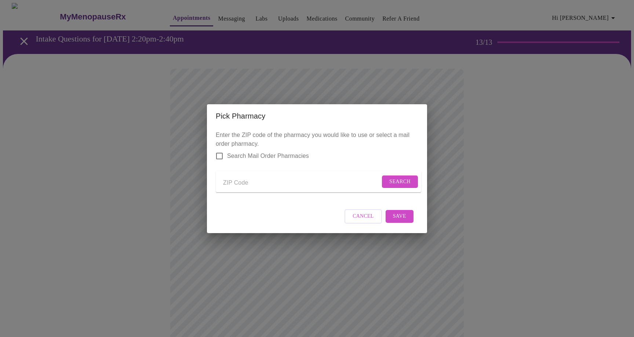
click at [233, 173] on form "Search" at bounding box center [319, 182] width 206 height 22
click at [229, 178] on input "Send a message to your care team" at bounding box center [301, 183] width 157 height 12
type input "30518"
click at [384, 184] on button "Search" at bounding box center [400, 181] width 36 height 13
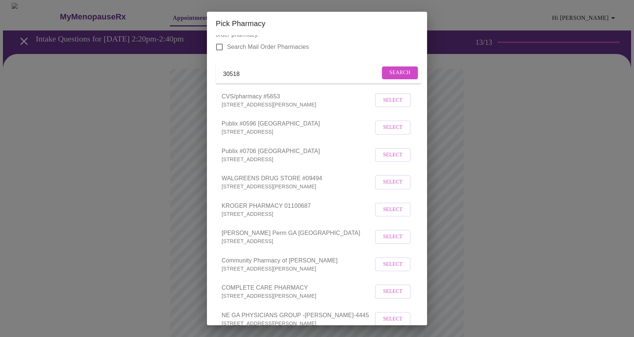
scroll to position [10, 0]
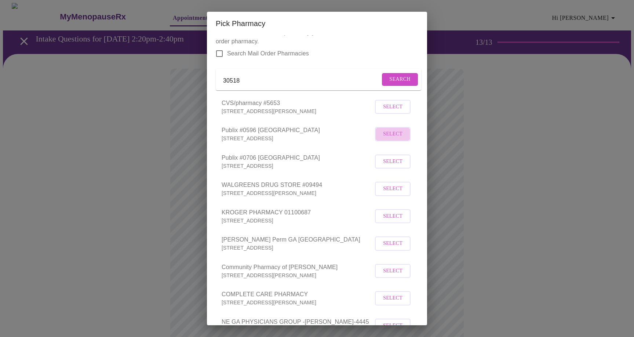
click at [385, 139] on span "Select" at bounding box center [392, 134] width 19 height 9
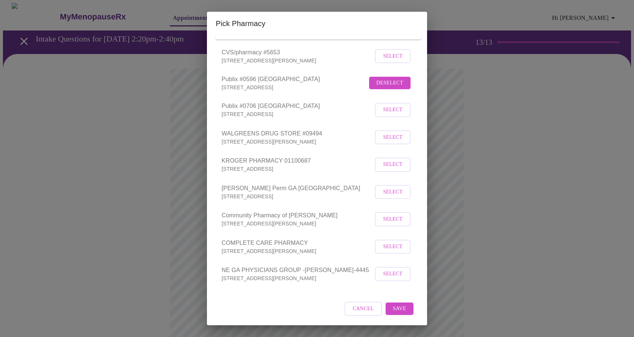
scroll to position [69, 0]
click at [400, 307] on span "Save" at bounding box center [399, 308] width 13 height 9
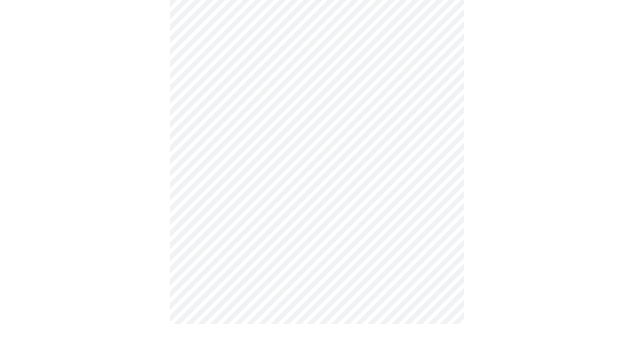
scroll to position [213, 0]
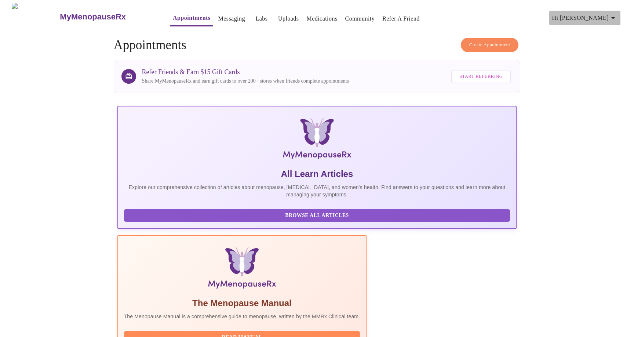
click at [617, 18] on icon "button" at bounding box center [613, 18] width 9 height 9
click at [606, 54] on li "Log out" at bounding box center [601, 54] width 34 height 13
